Goal: Task Accomplishment & Management: Manage account settings

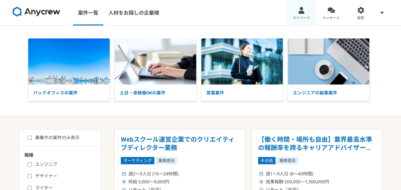
click at [300, 12] on div at bounding box center [301, 10] width 7 height 7
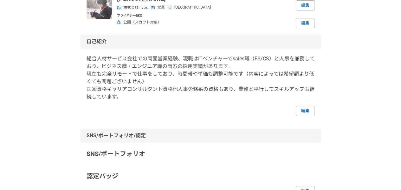
scroll to position [63, 0]
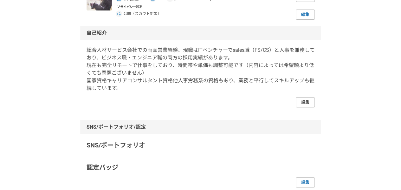
click at [299, 102] on link "編集" at bounding box center [305, 102] width 19 height 10
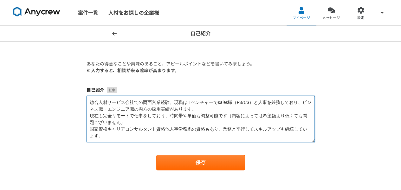
click at [170, 128] on textarea "総合人材サービス会社での両面営業経験、現職はITベンチャーでsales職（FS/CS）と人事を兼務しており、ビジネス職・エンジニア職の両方の採用実績があります…" at bounding box center [201, 119] width 229 height 47
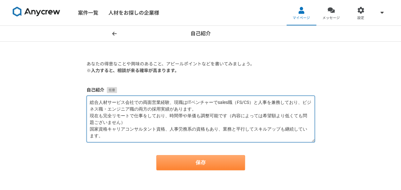
type textarea "総合人材サービス会社での両面営業経験、現職はITベンチャーでsales職（FS/CS）と人事を兼務しており、ビジネス職・エンジニア職の両方の採用実績があります…"
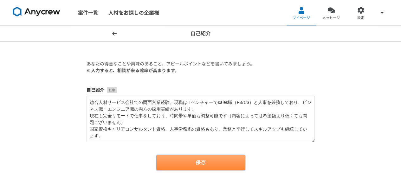
click at [205, 164] on button "保存" at bounding box center [200, 162] width 89 height 15
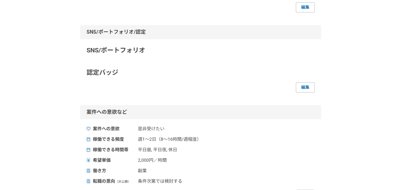
scroll to position [98, 0]
